Goal: Submit feedback/report problem: Submit feedback/report problem

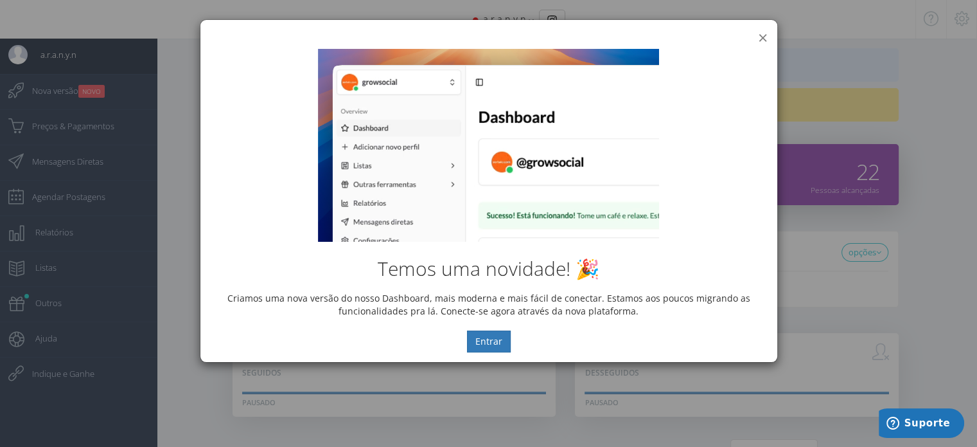
click at [763, 35] on button "×" at bounding box center [763, 37] width 10 height 17
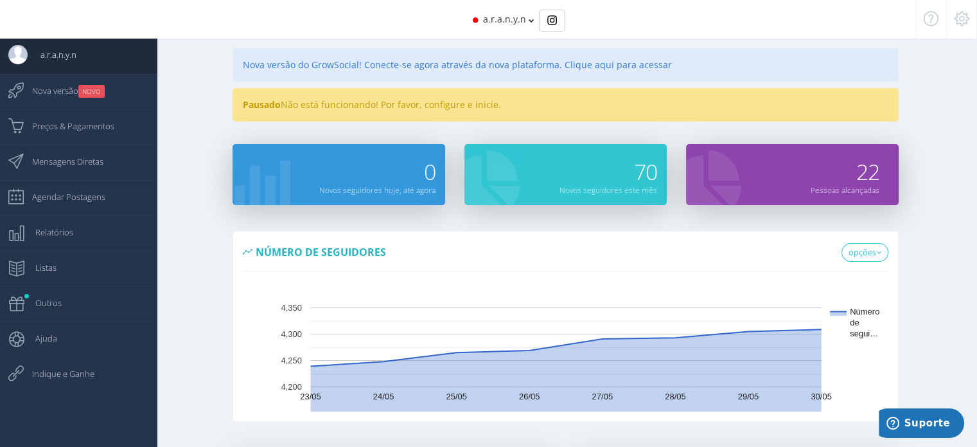
click at [503, 26] on div "a.r.a.n.y.n" at bounding box center [488, 19] width 785 height 39
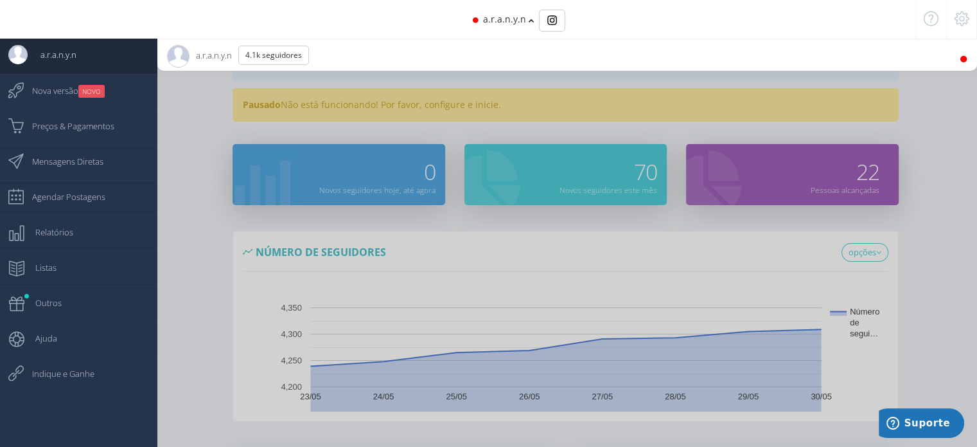
click at [215, 53] on span "a.r.a.n.y.n 4.1K Seguidores" at bounding box center [243, 55] width 152 height 32
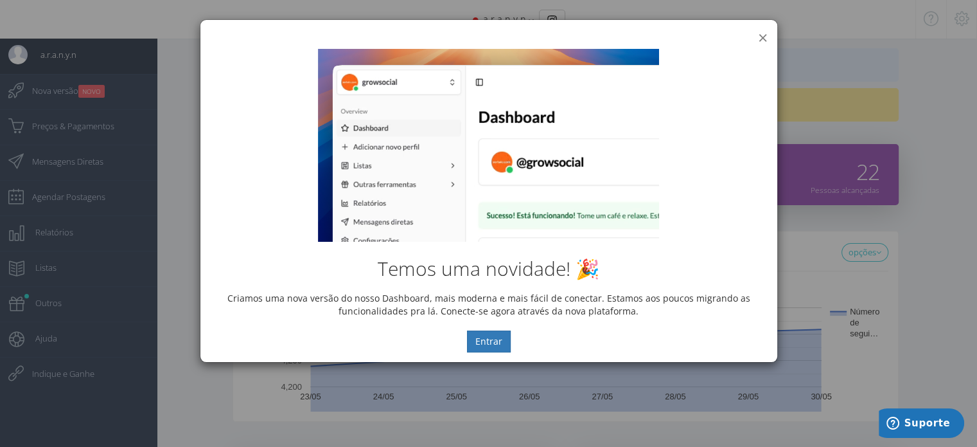
click at [765, 35] on button "×" at bounding box center [763, 37] width 10 height 17
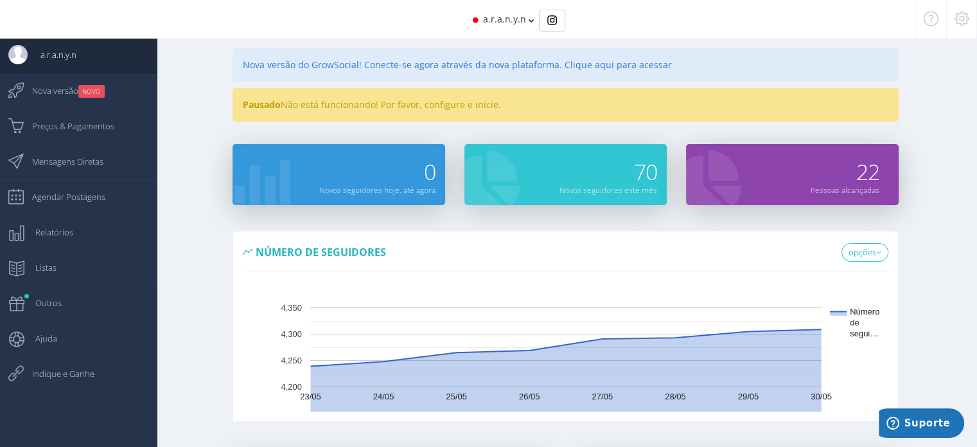
click at [473, 72] on div "Nova versão do GrowSocial! Conecte-se agora através da nova plataforma. Clique …" at bounding box center [566, 64] width 666 height 33
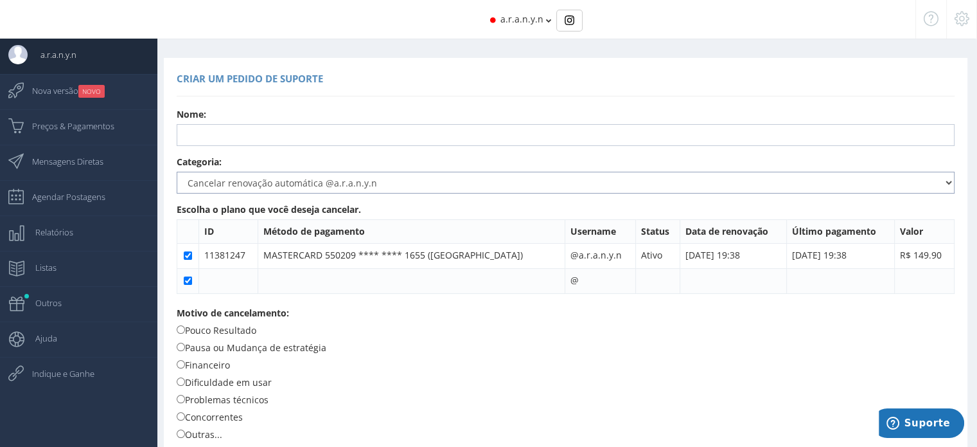
click at [294, 184] on select "Dúvidas Sugestões Relatar erro Cancelar renovação automática @a.r.a.n.y.n Troca…" at bounding box center [566, 183] width 778 height 22
select select "358"
click at [177, 193] on select "Dúvidas Sugestões Relatar erro Cancelar renovação automática @a.r.a.n.y.n Troca…" at bounding box center [566, 183] width 778 height 22
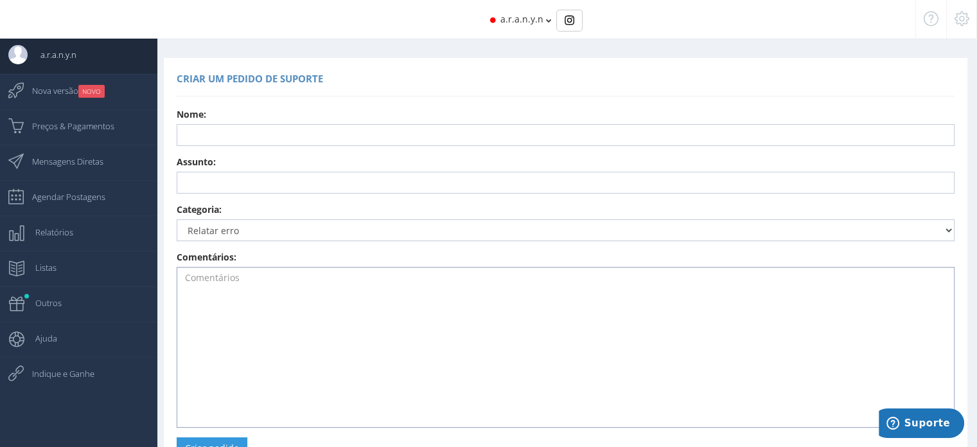
click at [252, 282] on textarea at bounding box center [566, 347] width 778 height 161
click at [229, 126] on input "text" at bounding box center [566, 135] width 778 height 22
type input "[PERSON_NAME]"
click at [267, 177] on input "text" at bounding box center [566, 183] width 778 height 22
type input "Cancelamento em 24h"
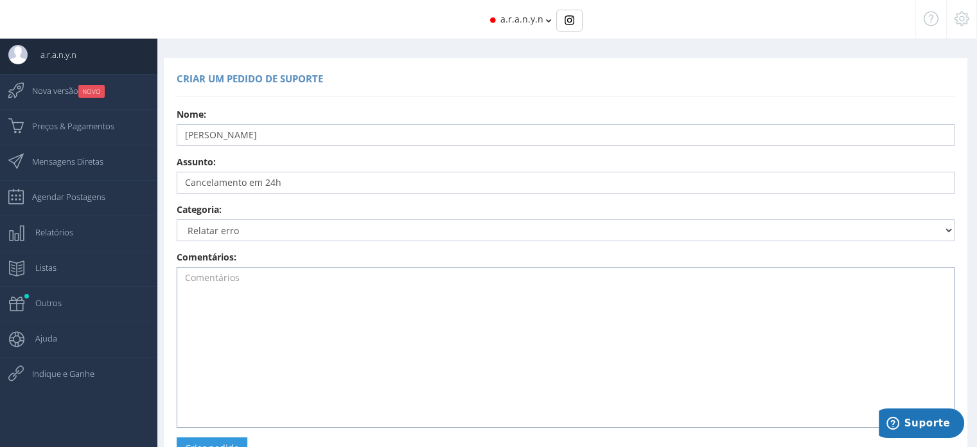
click at [264, 305] on textarea at bounding box center [566, 347] width 778 height 161
type textarea "I"
click at [363, 279] on textarea "Olá, minha conta do Instagram mudou de A.r.a.n.y.n para Ara.nyn" at bounding box center [566, 347] width 778 height 161
click at [436, 280] on textarea "Olá, minha conta do Instagram mudou de @A.r.a.n.y.n para Ara.nyn" at bounding box center [566, 347] width 778 height 161
click at [498, 285] on textarea "Olá, minha conta do Instagram mudou de @A.r.a.n.y.n para @Ara.nyn" at bounding box center [566, 347] width 778 height 161
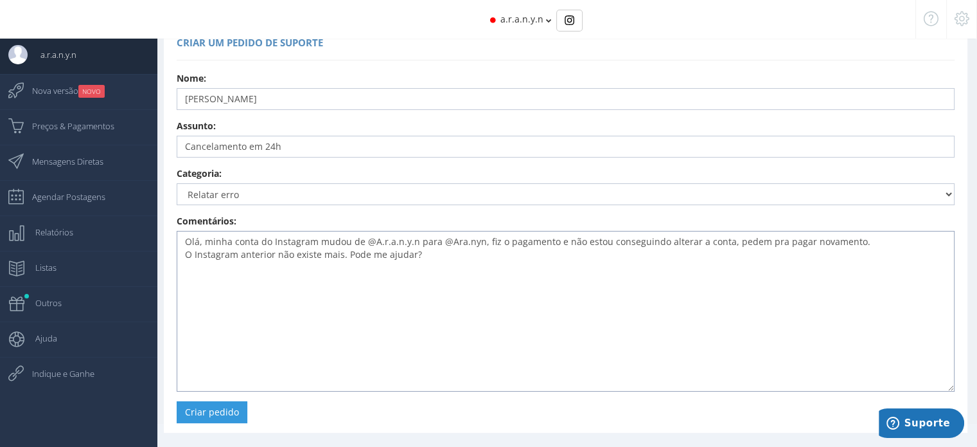
scroll to position [37, 0]
type textarea "Olá, minha conta do Instagram mudou de @A.r.a.n.y.n para @Ara.nyn, fiz o pagame…"
click at [211, 411] on button "Criar pedido" at bounding box center [212, 411] width 71 height 22
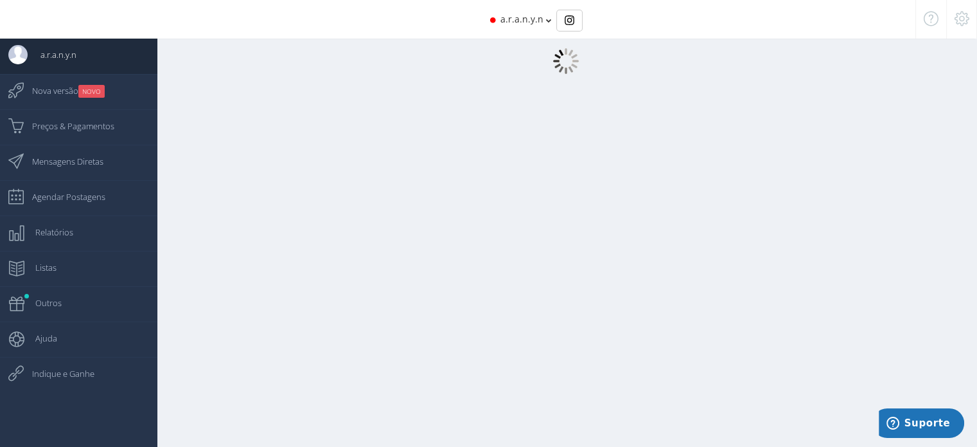
scroll to position [13, 0]
